Goal: Answer question/provide support: Answer question/provide support

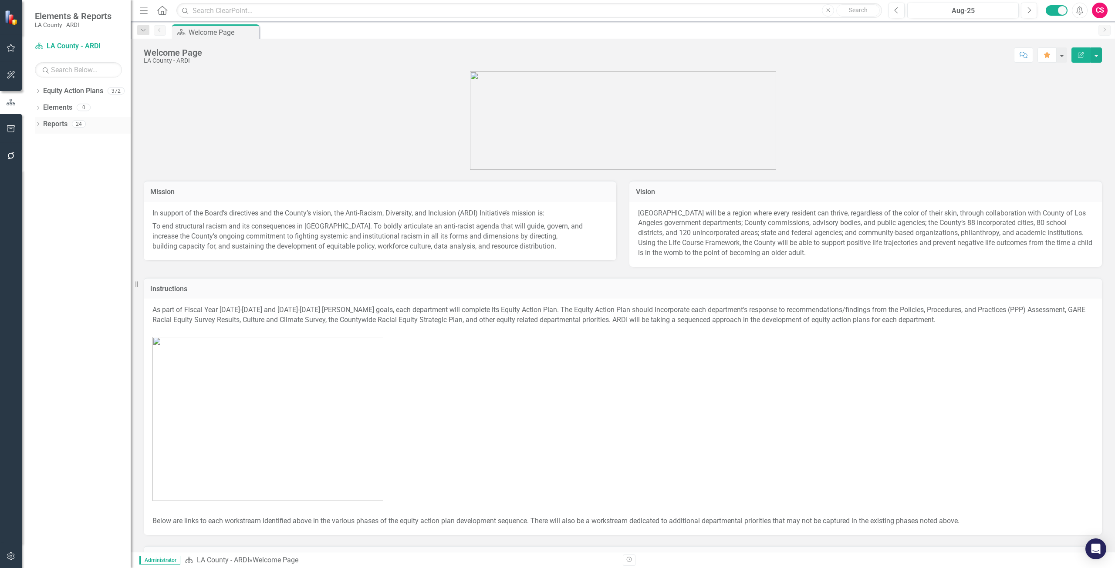
click at [44, 122] on link "Reports" at bounding box center [55, 124] width 24 height 10
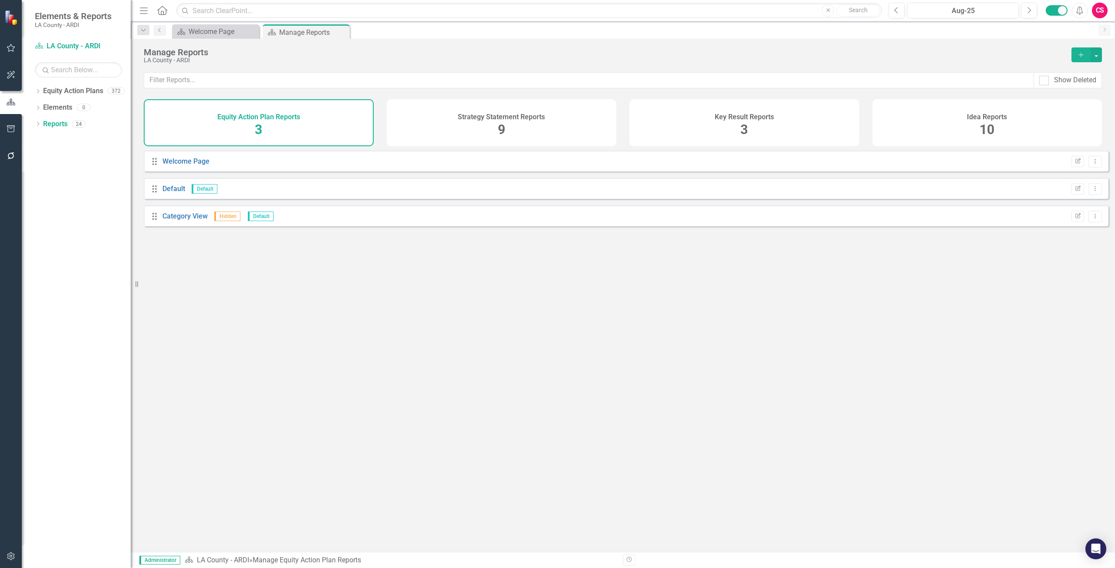
click at [967, 129] on div "Idea Reports 10" at bounding box center [987, 122] width 230 height 47
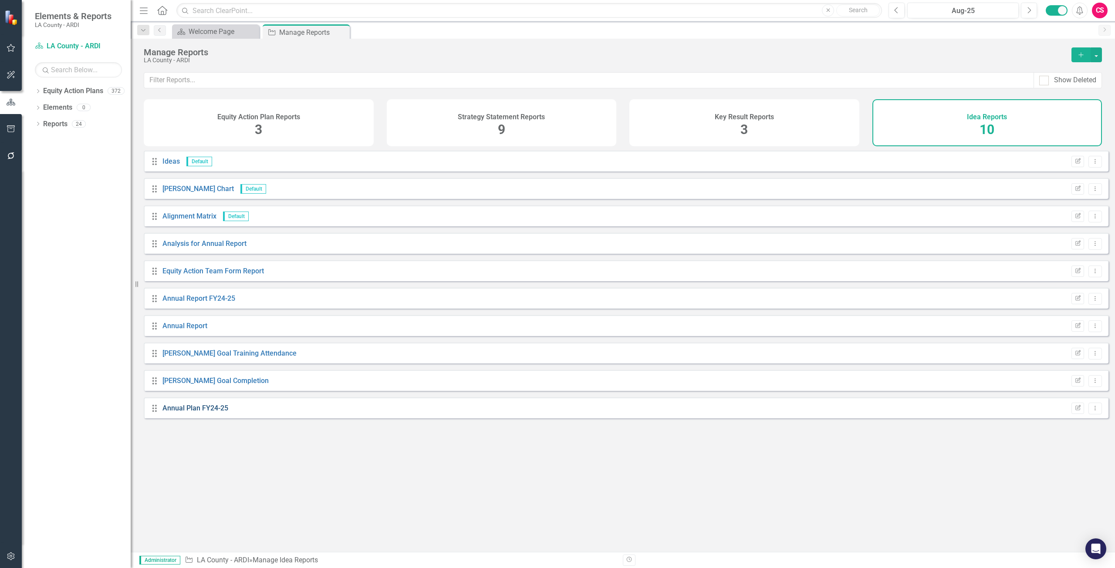
click at [177, 412] on link "Annual Plan FY24-25" at bounding box center [195, 408] width 66 height 8
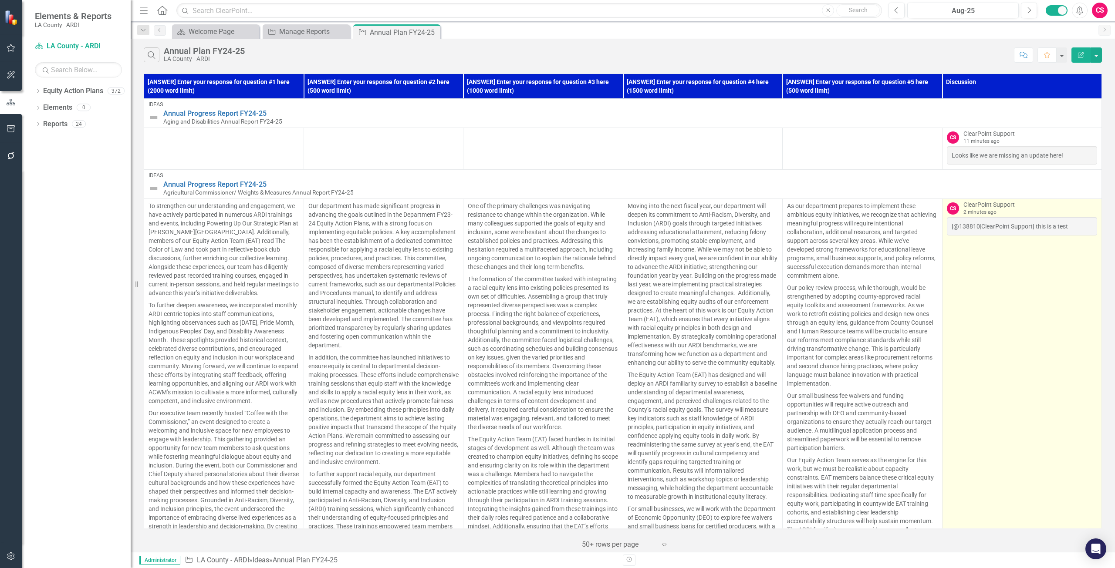
click at [1057, 279] on td "CS ClearPoint Support 2 minutes ago [@138810|ClearPoint Support] this is a test" at bounding box center [1022, 566] width 160 height 734
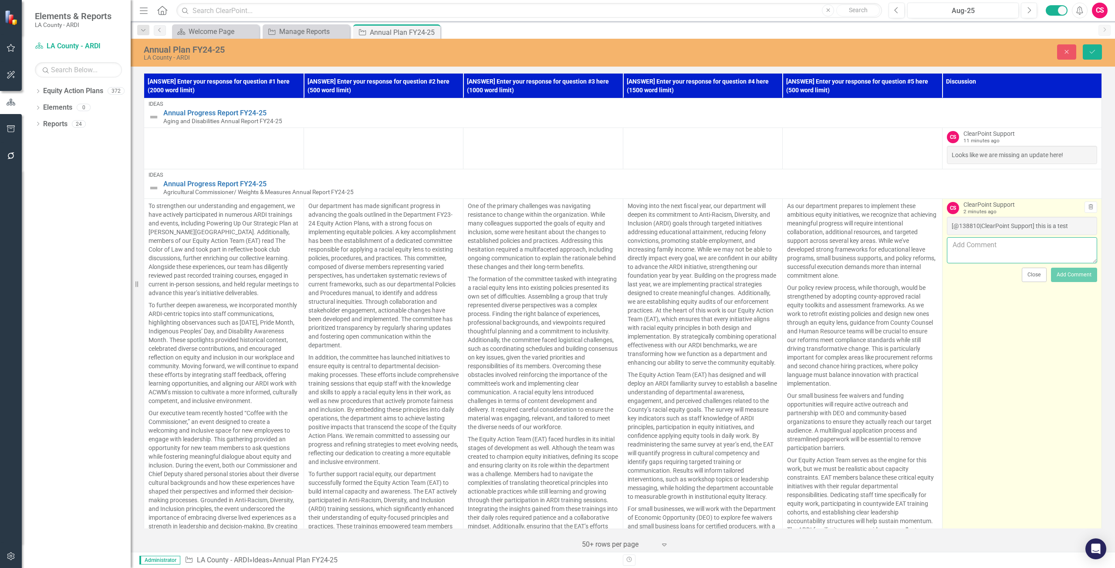
click at [978, 252] on textarea at bounding box center [1022, 250] width 151 height 26
type textarea "@"
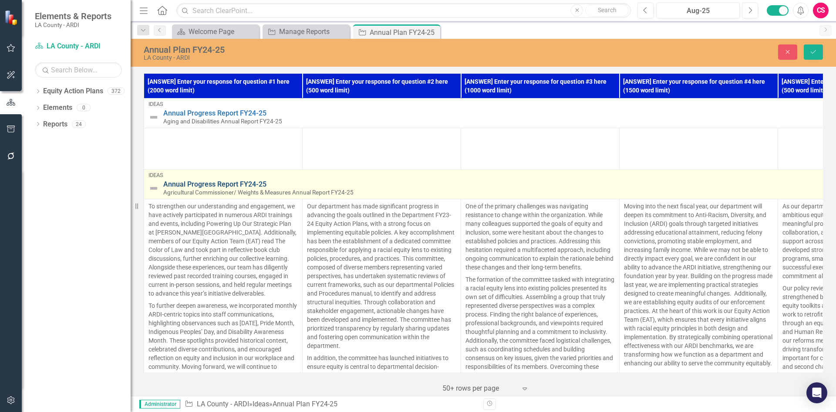
click at [228, 184] on link "Annual Progress Report FY24-25" at bounding box center [626, 184] width 927 height 8
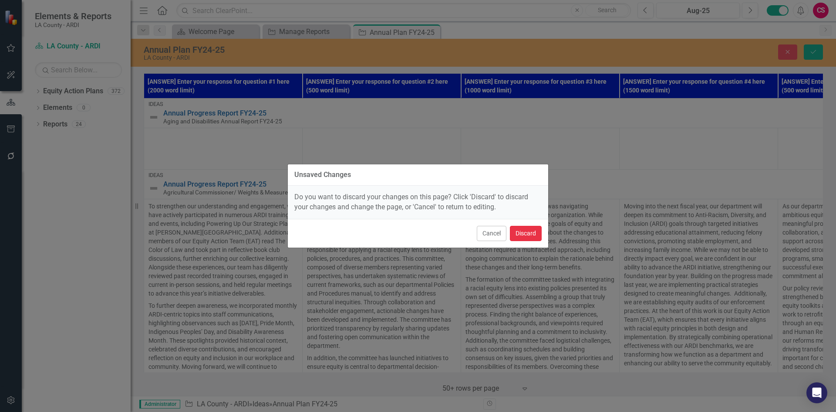
click at [524, 229] on button "Discard" at bounding box center [526, 233] width 32 height 15
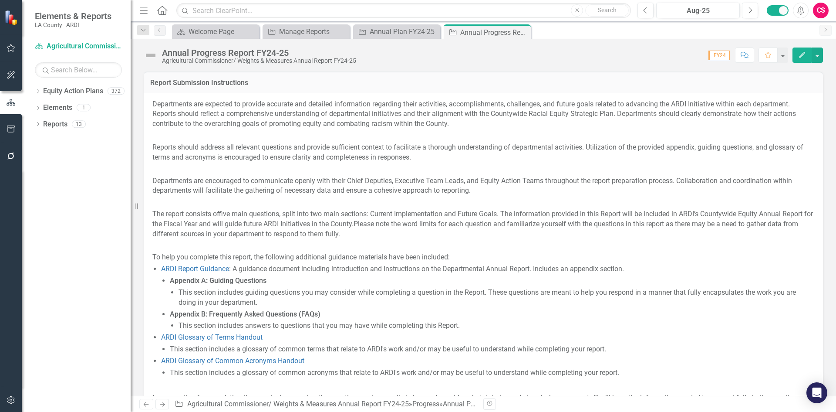
click at [744, 56] on icon "button" at bounding box center [745, 55] width 8 height 6
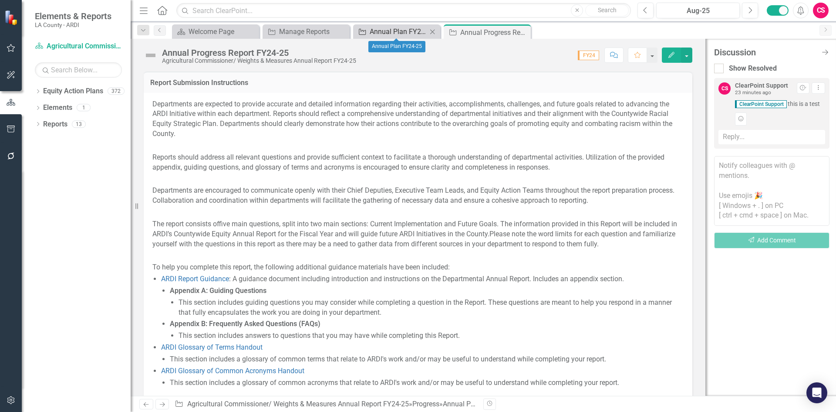
click at [391, 30] on div "Annual Plan FY24-25" at bounding box center [398, 31] width 57 height 11
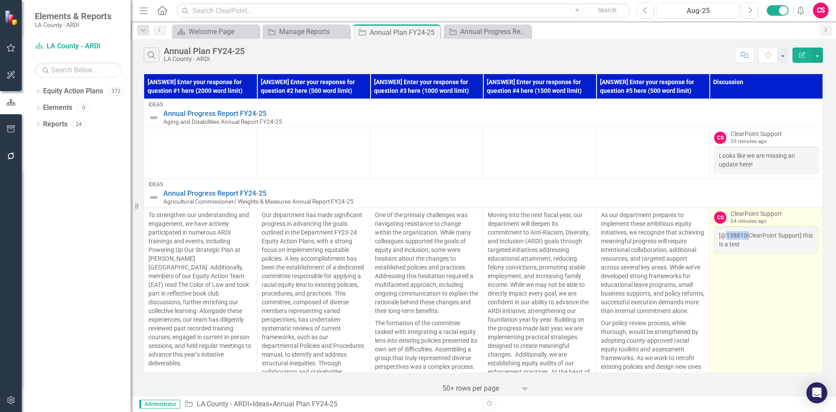
drag, startPoint x: 722, startPoint y: 236, endPoint x: 742, endPoint y: 235, distance: 20.1
click at [742, 235] on div "[@138810|ClearPoint Support] this is a test" at bounding box center [766, 239] width 104 height 27
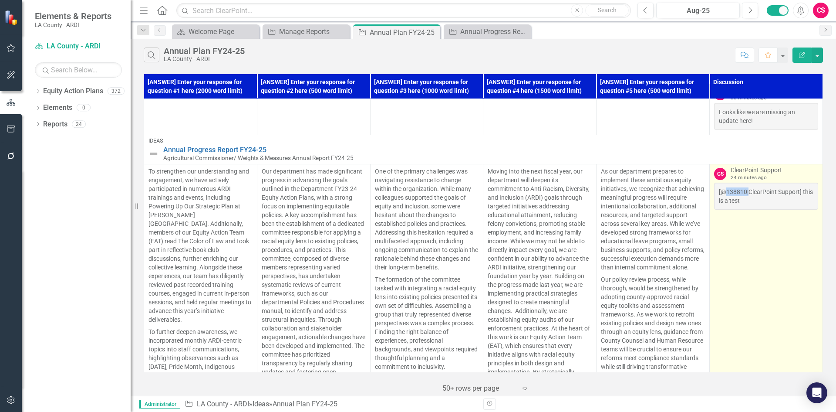
scroll to position [87, 0]
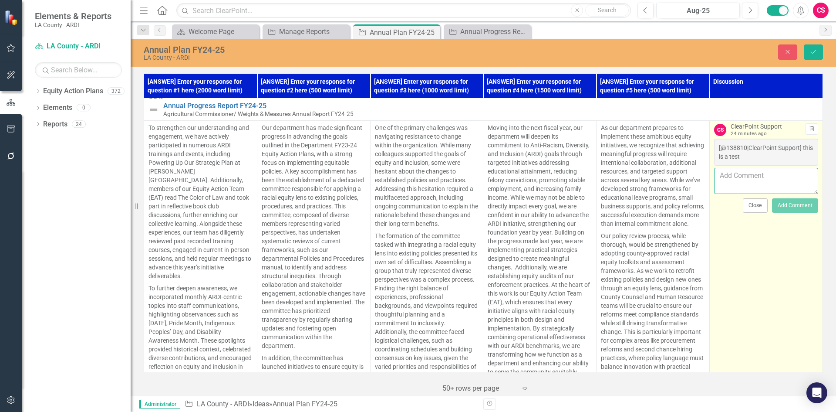
click at [754, 176] on textarea at bounding box center [766, 181] width 104 height 26
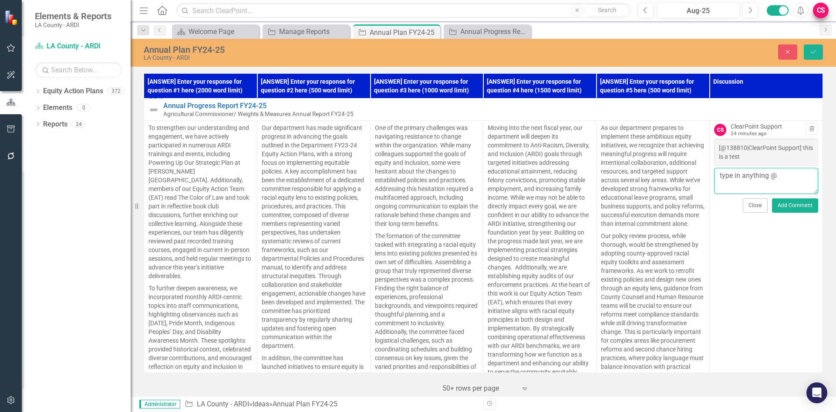
type textarea "type in anything @"
click at [819, 10] on div "CS" at bounding box center [821, 11] width 16 height 16
